Goal: Transaction & Acquisition: Purchase product/service

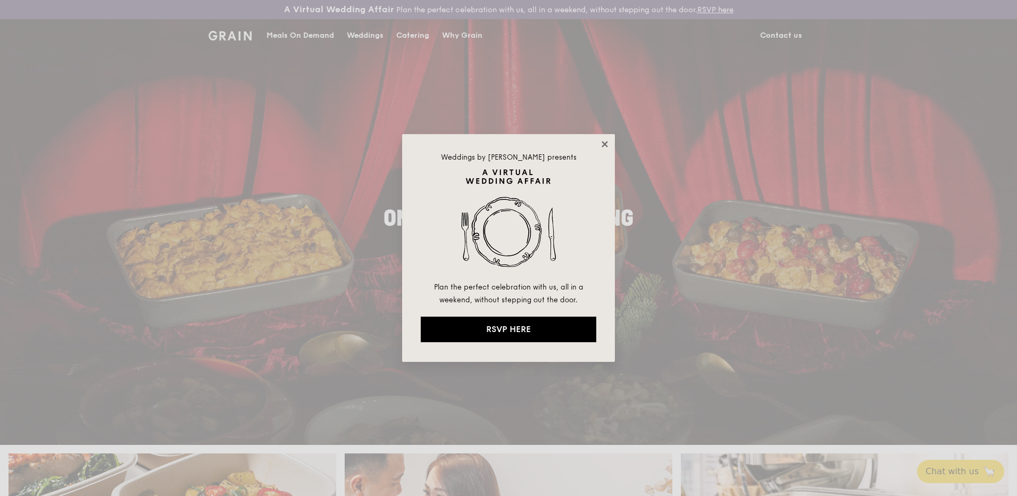
click at [608, 140] on icon at bounding box center [605, 144] width 10 height 10
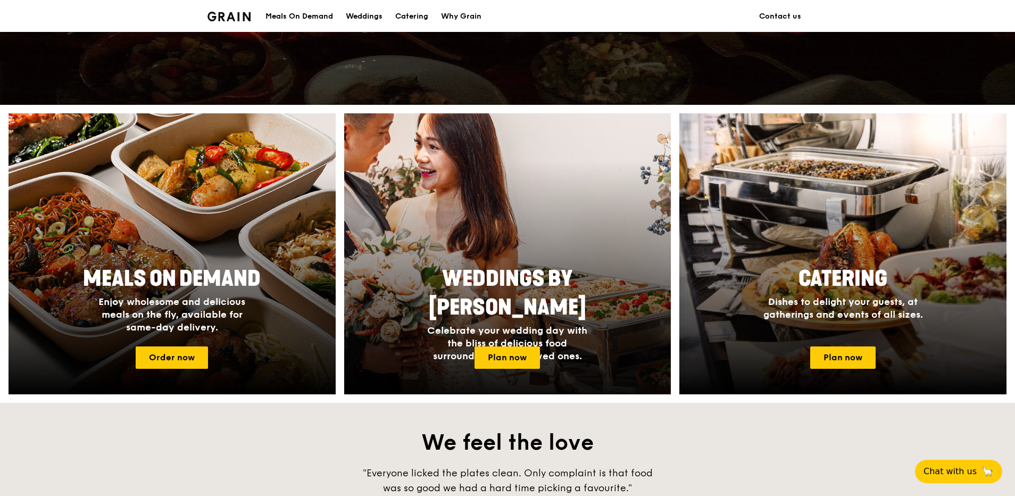
scroll to position [372, 0]
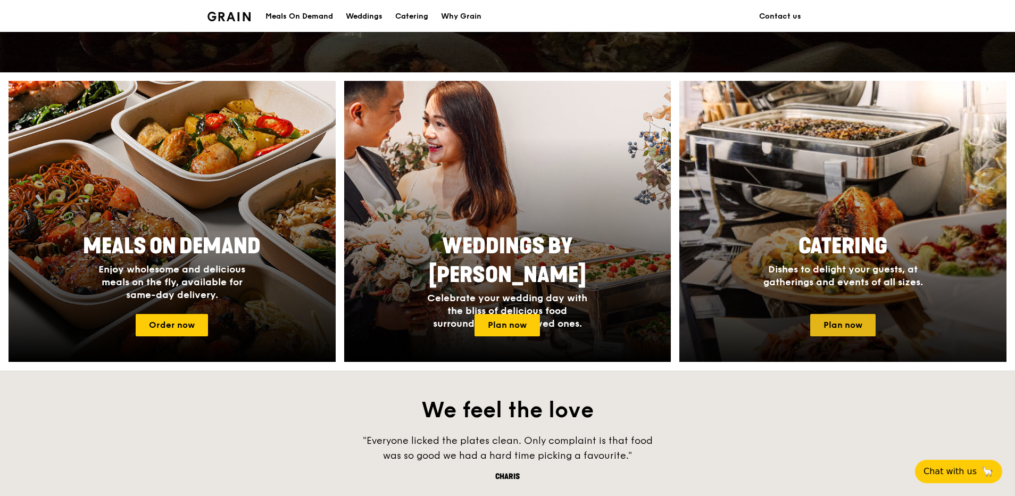
click at [841, 324] on link "Plan now" at bounding box center [842, 325] width 65 height 22
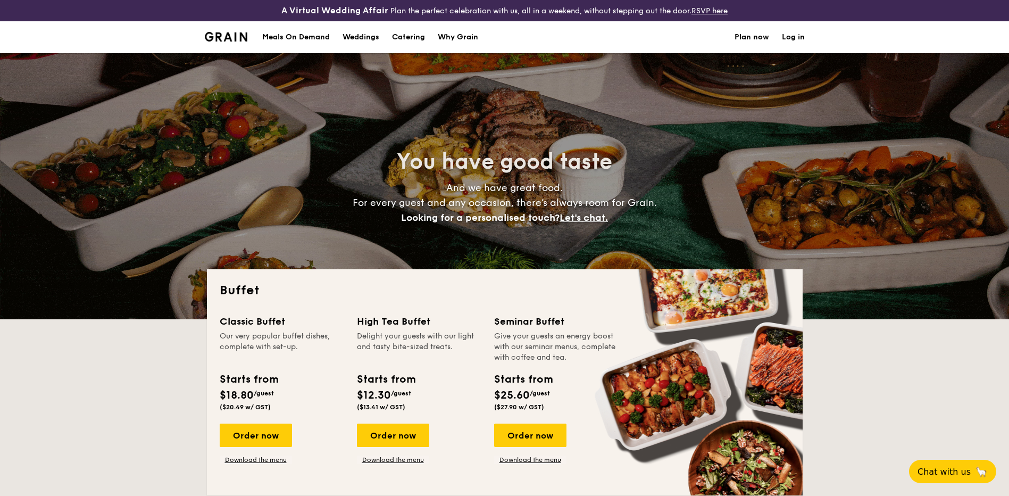
select select
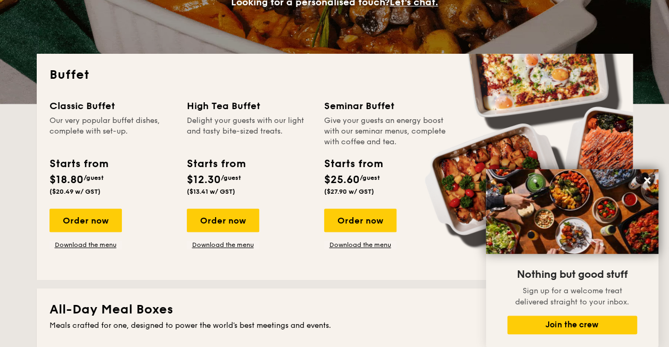
scroll to position [213, 0]
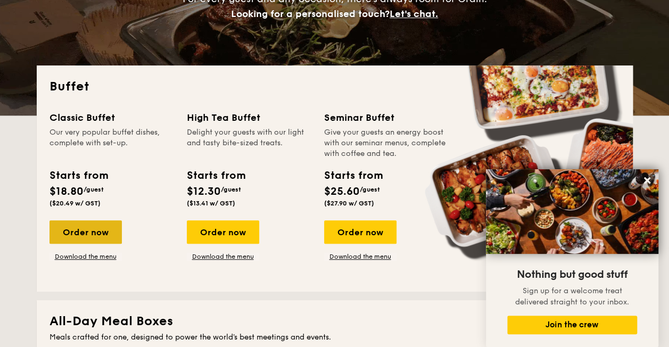
click at [107, 235] on div "Order now" at bounding box center [85, 231] width 72 height 23
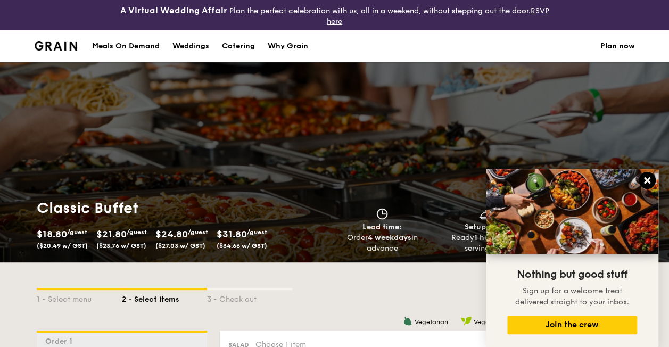
click at [646, 181] on icon at bounding box center [647, 180] width 6 height 6
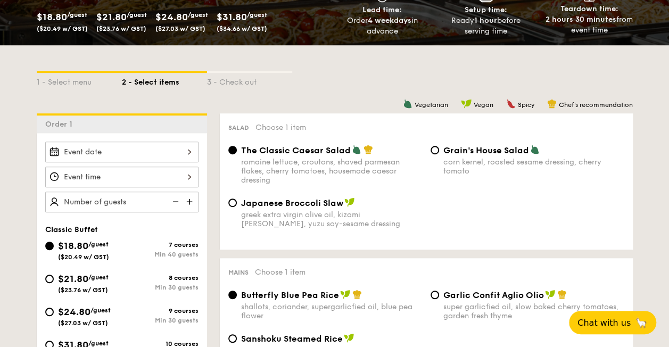
scroll to position [281, 0]
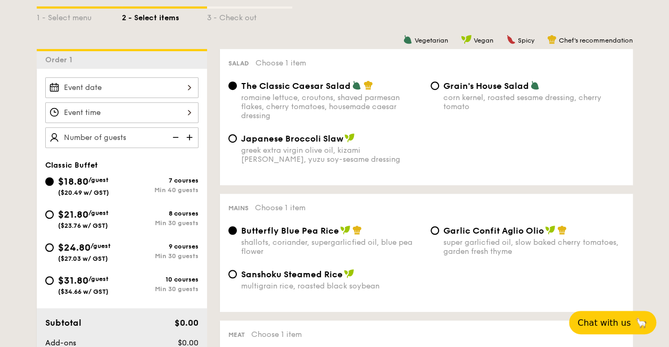
click at [177, 89] on div at bounding box center [121, 87] width 153 height 21
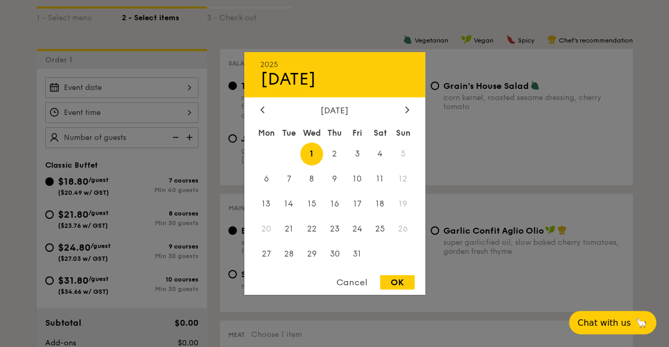
click at [51, 284] on div at bounding box center [334, 173] width 669 height 347
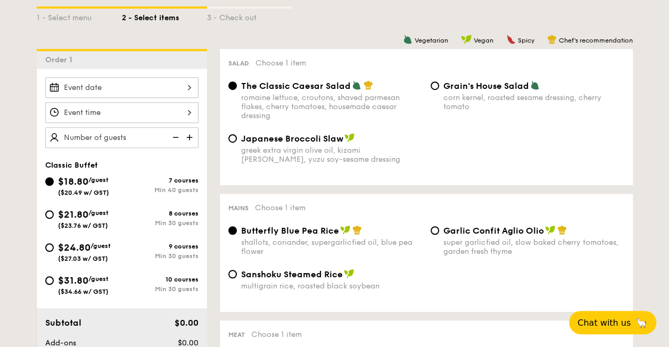
click at [49, 282] on input "$31.80 /guest ($34.66 w/ GST) 10 courses Min 30 guests" at bounding box center [49, 280] width 9 height 9
radio input "true"
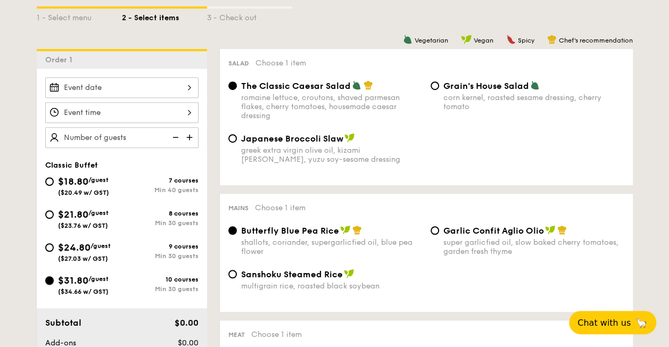
radio input "true"
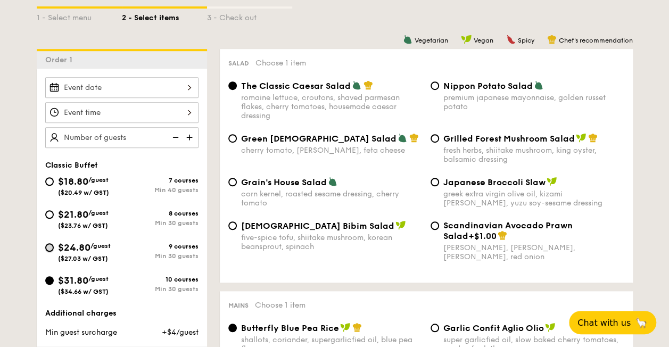
click at [50, 246] on input "$24.80 /guest ($27.03 w/ GST) 9 courses Min 30 guests" at bounding box center [49, 247] width 9 height 9
radio input "true"
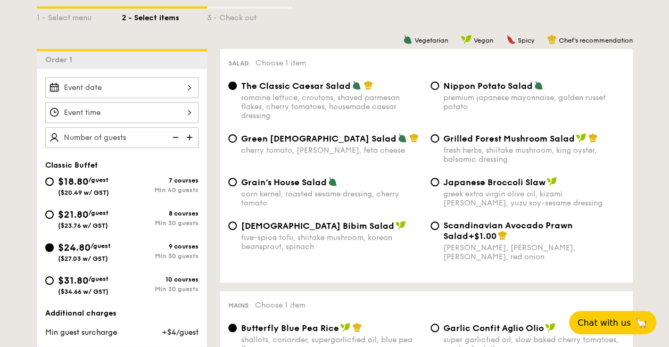
radio input "true"
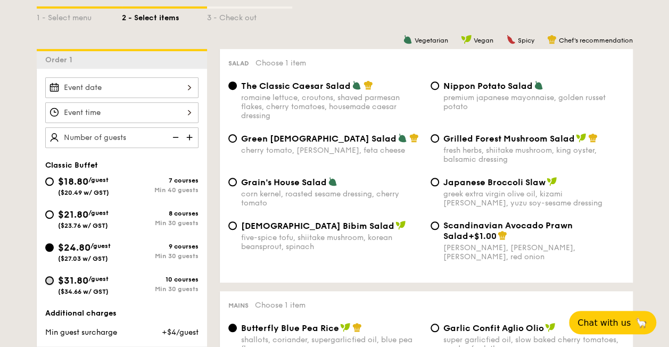
click at [50, 277] on input "$31.80 /guest ($34.66 w/ GST) 10 courses Min 30 guests" at bounding box center [49, 280] width 9 height 9
radio input "true"
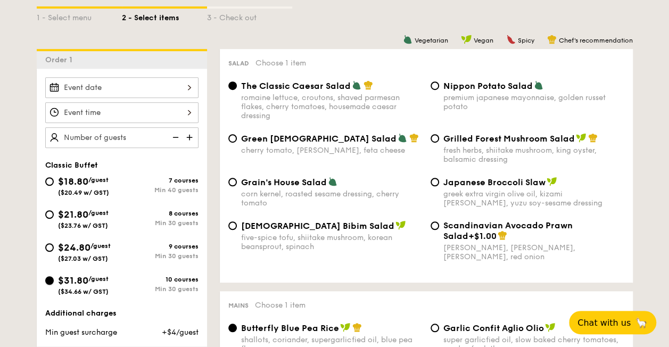
radio input "true"
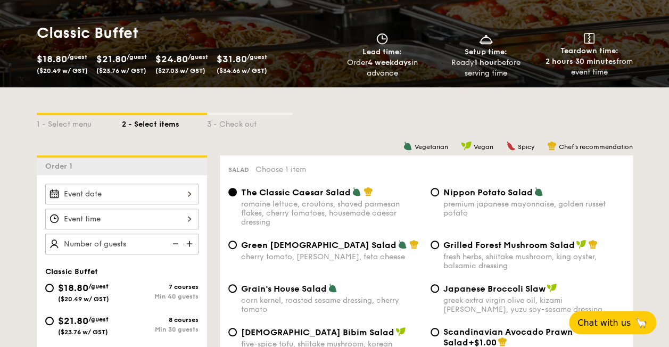
scroll to position [301, 0]
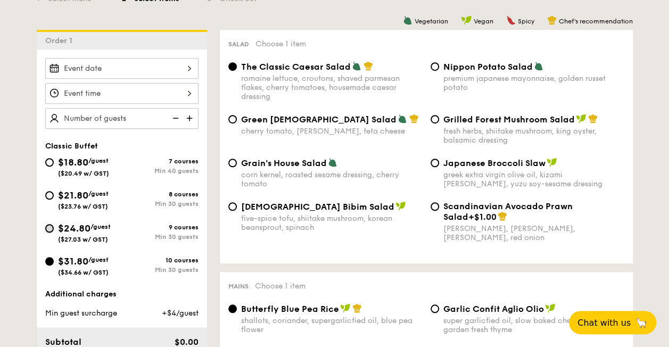
click at [46, 227] on input "$24.80 /guest ($27.03 w/ GST) 9 courses Min 30 guests" at bounding box center [49, 228] width 9 height 9
radio input "true"
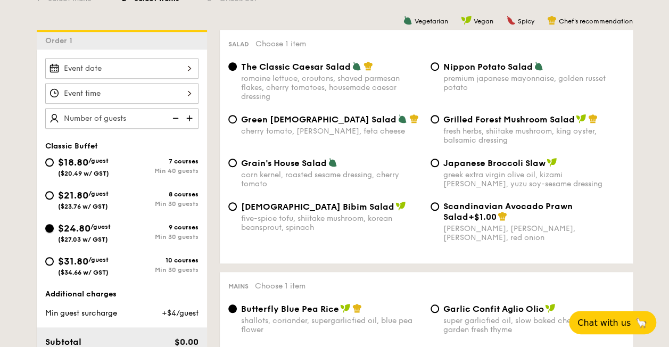
radio input "true"
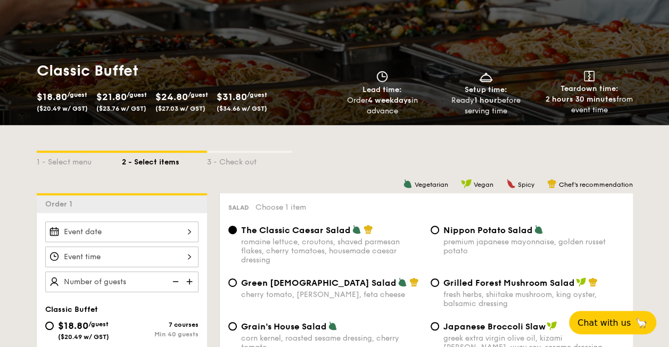
scroll to position [208, 0]
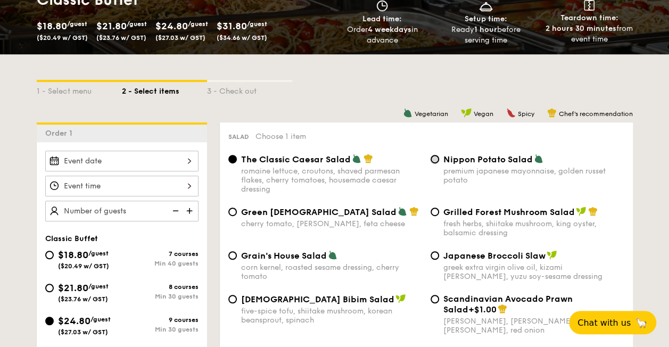
click at [437, 161] on input "Nippon Potato Salad premium japanese mayonnaise, golden russet potato" at bounding box center [434, 159] width 9 height 9
radio input "true"
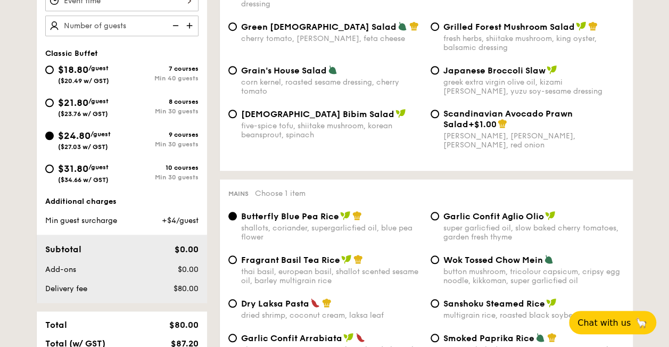
scroll to position [503, 0]
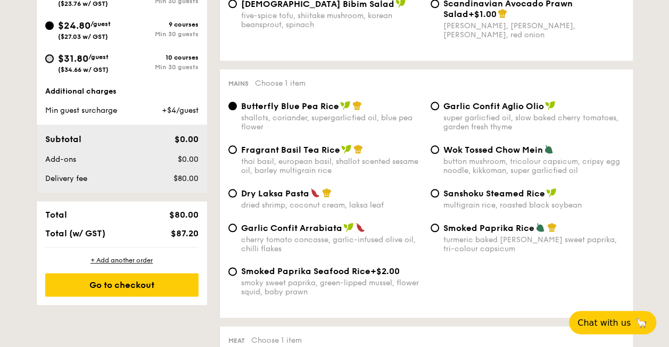
click at [52, 57] on input "$31.80 /guest ($34.66 w/ GST) 10 courses Min 30 guests" at bounding box center [49, 58] width 9 height 9
radio input "true"
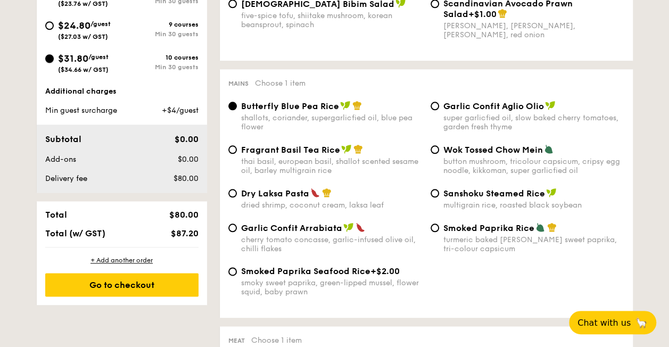
radio input "true"
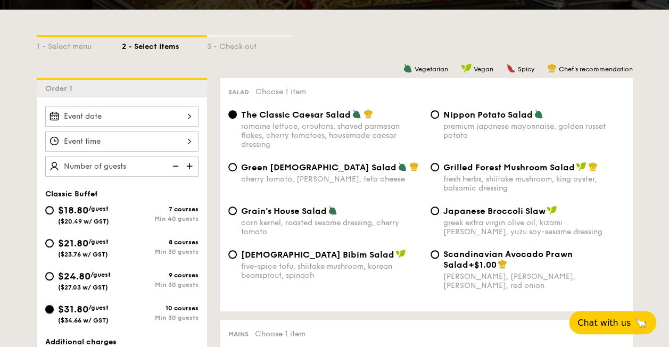
scroll to position [287, 0]
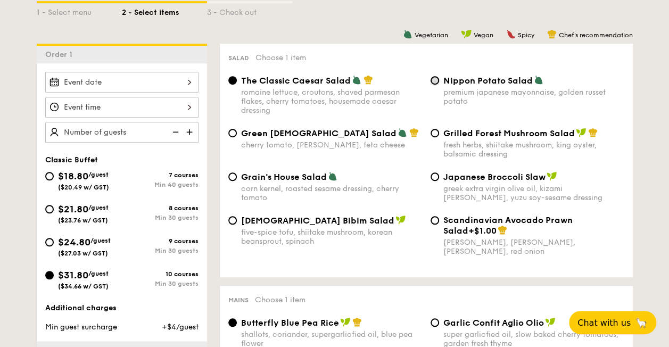
click at [438, 81] on input "Nippon Potato Salad premium japanese mayonnaise, golden russet potato" at bounding box center [434, 80] width 9 height 9
radio input "true"
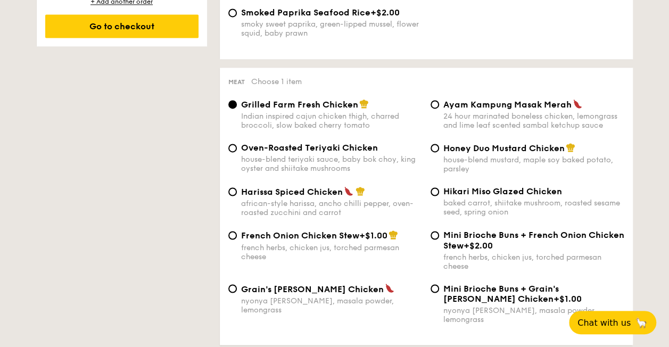
scroll to position [777, 0]
